Goal: Task Accomplishment & Management: Manage account settings

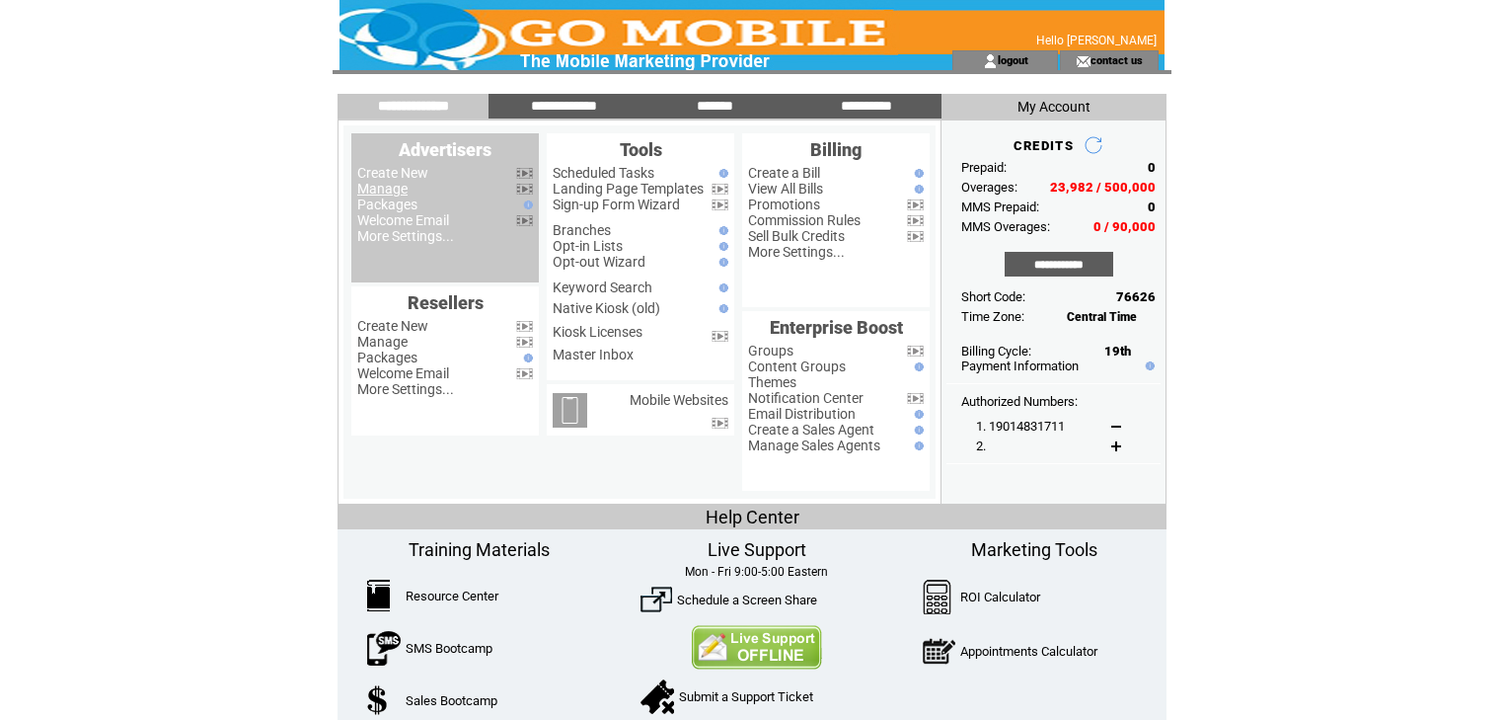
click at [392, 190] on link "Manage" at bounding box center [382, 189] width 50 height 16
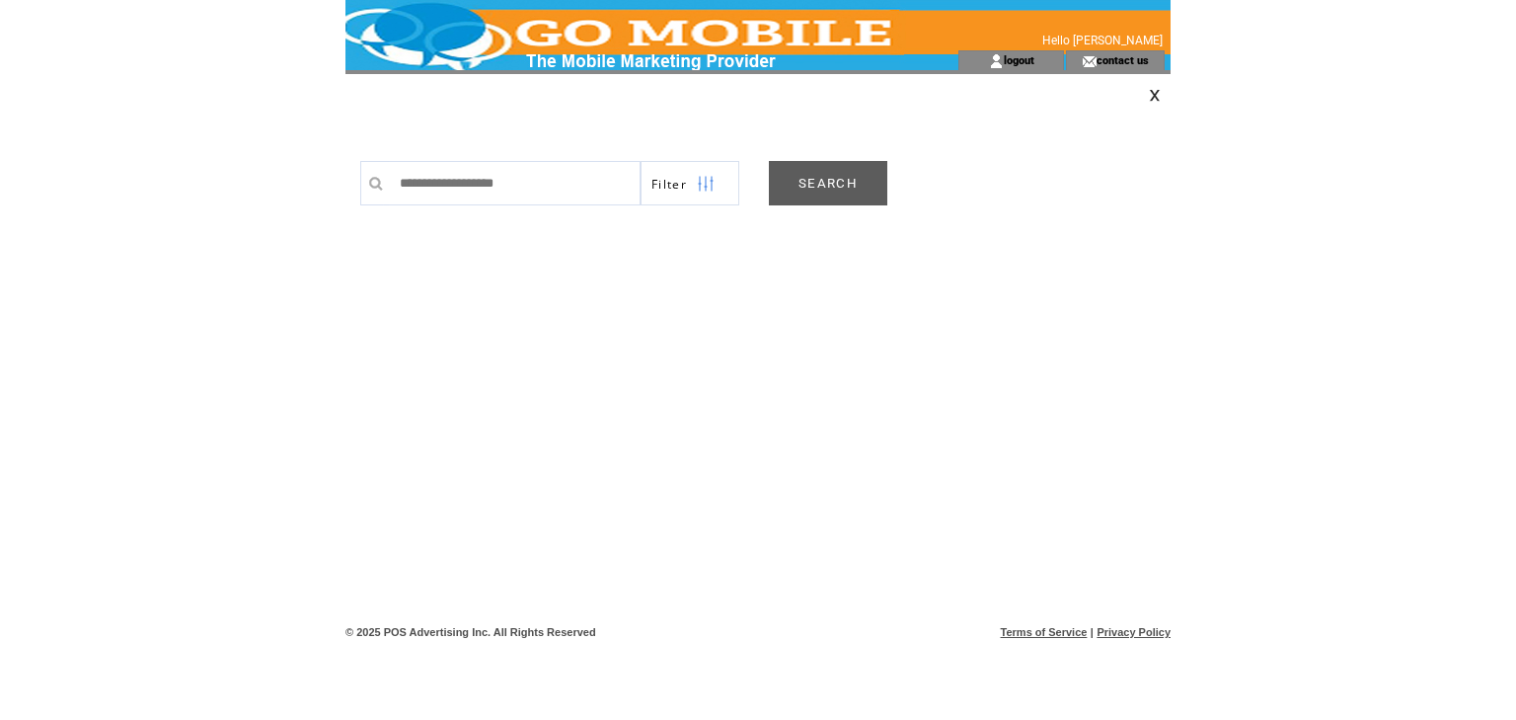
click at [794, 174] on link "SEARCH" at bounding box center [828, 183] width 118 height 44
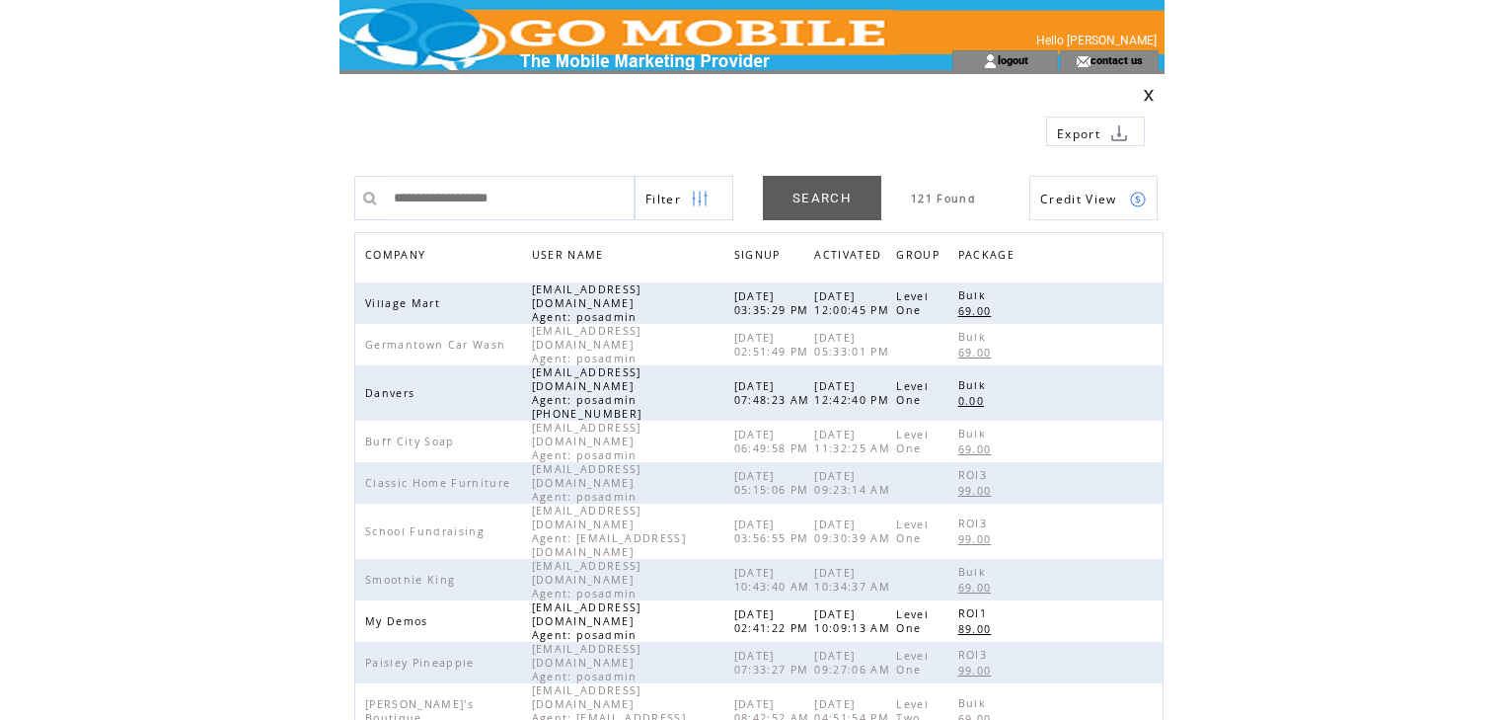
click at [400, 254] on span "COMPANY" at bounding box center [397, 257] width 65 height 29
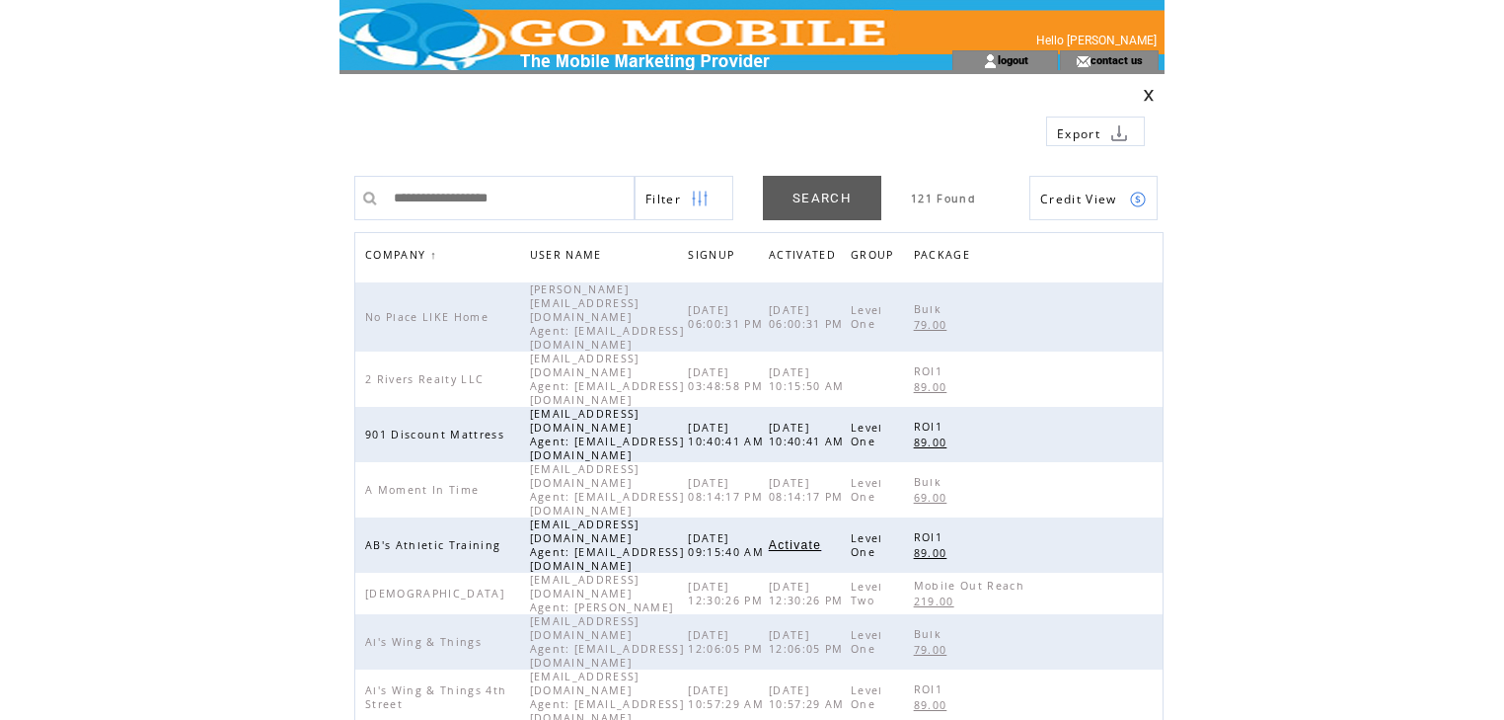
click at [1154, 92] on link at bounding box center [1149, 95] width 12 height 13
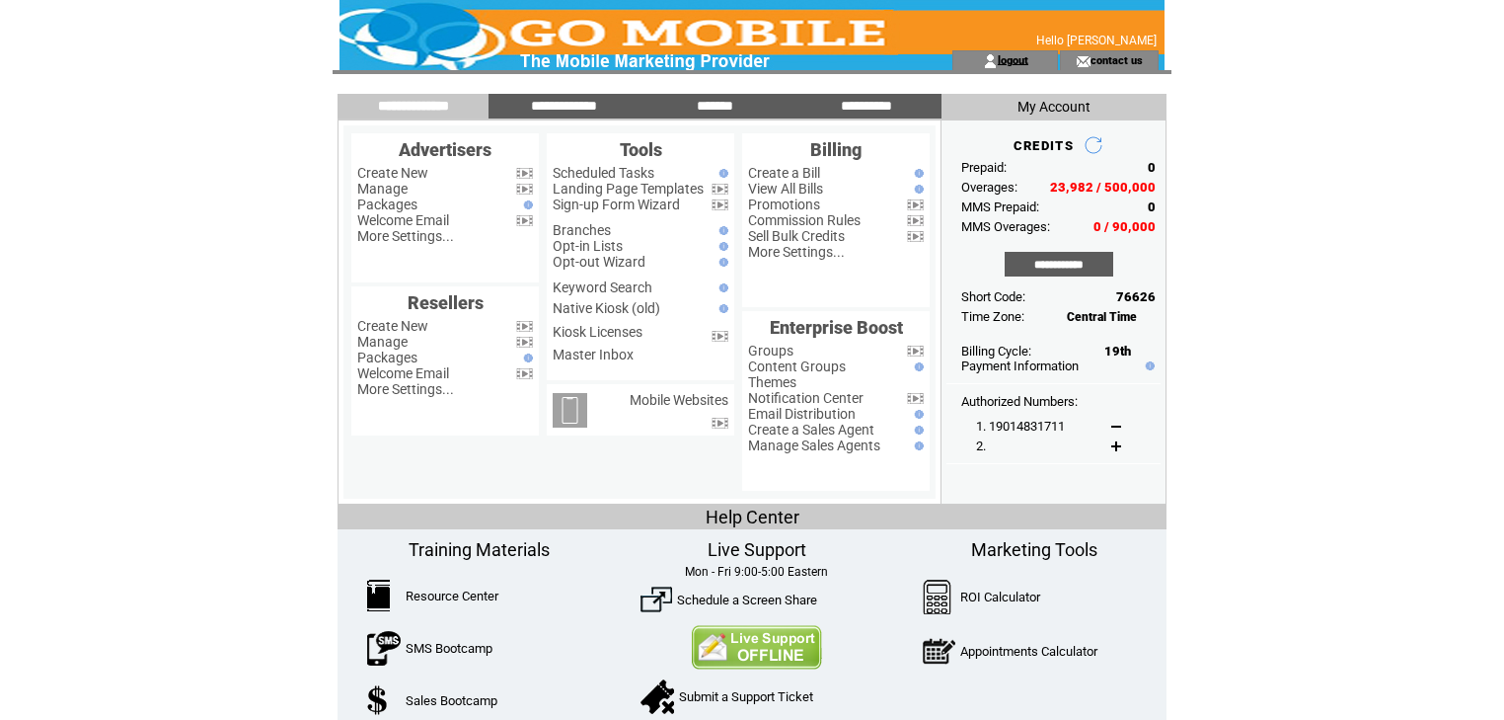
click at [1019, 60] on link "logout" at bounding box center [1013, 59] width 31 height 13
